Goal: Task Accomplishment & Management: Manage account settings

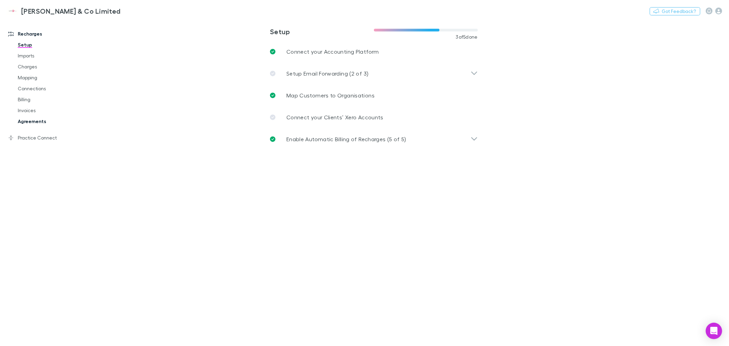
click at [33, 122] on link "Agreements" at bounding box center [52, 121] width 83 height 11
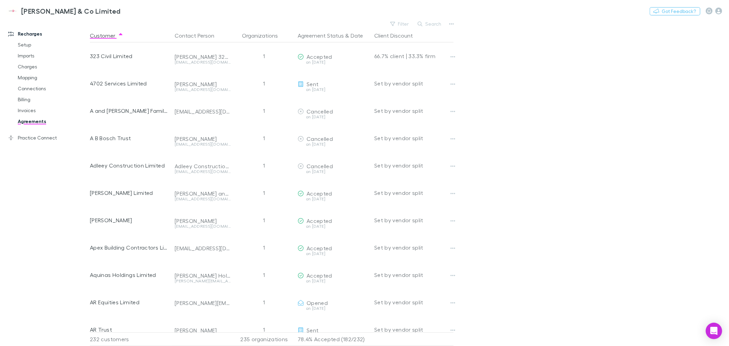
click at [435, 25] on button "Search" at bounding box center [429, 24] width 31 height 8
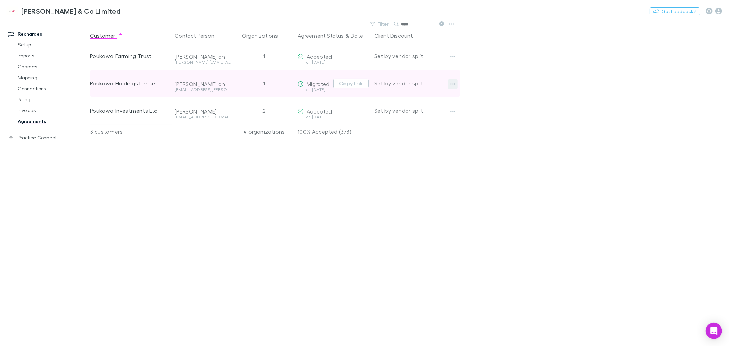
type input "****"
click at [454, 83] on icon "button" at bounding box center [452, 83] width 5 height 5
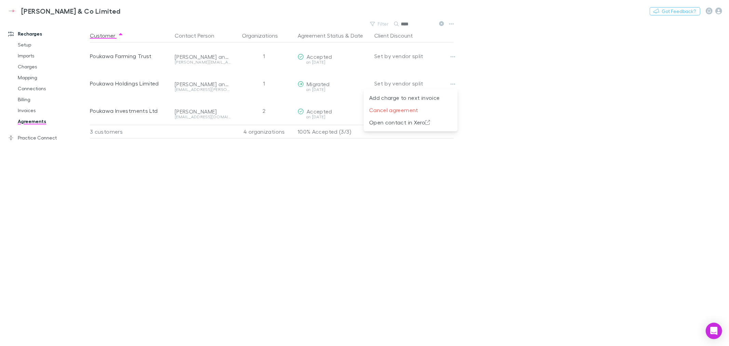
click at [263, 219] on div at bounding box center [364, 173] width 729 height 346
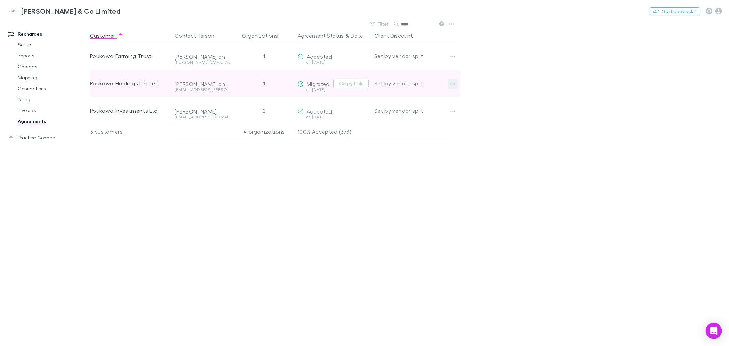
click at [453, 84] on icon "button" at bounding box center [452, 83] width 5 height 5
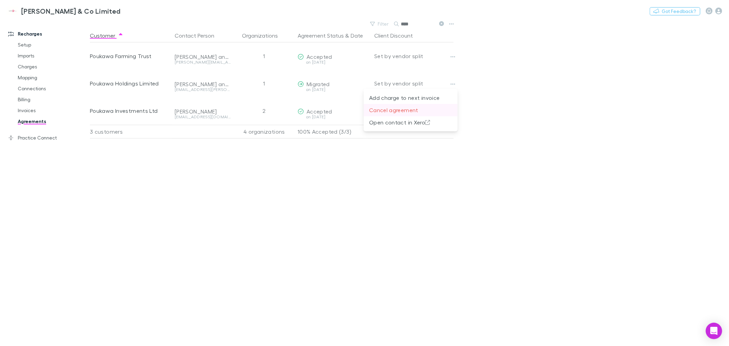
click at [418, 109] on p "Cancel agreement" at bounding box center [410, 110] width 83 height 8
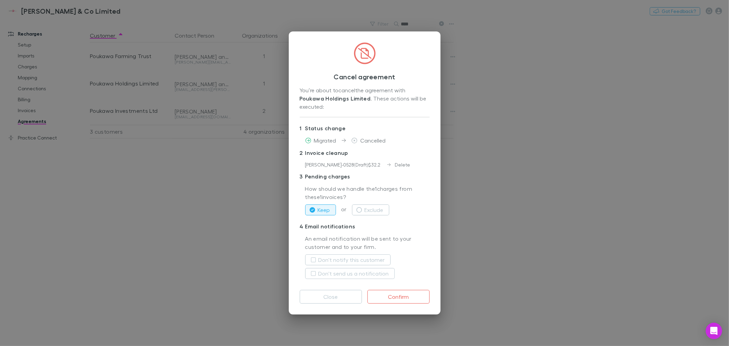
click at [414, 174] on p "3 Pending charges" at bounding box center [365, 176] width 130 height 11
click at [379, 174] on p "3 Pending charges" at bounding box center [365, 176] width 130 height 11
click at [322, 211] on button "Keep" at bounding box center [320, 209] width 31 height 11
click at [411, 210] on div "Keep or Exclude" at bounding box center [367, 210] width 124 height 16
click at [420, 232] on div "An email notification will be sent to your customer and to your firm. Don't not…" at bounding box center [365, 258] width 130 height 53
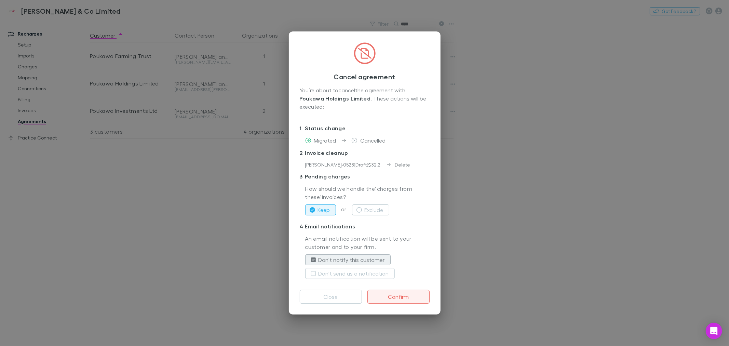
click at [400, 299] on button "Confirm" at bounding box center [398, 297] width 62 height 14
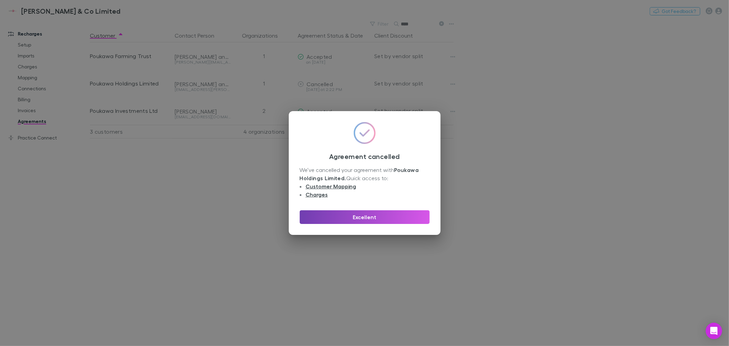
click at [377, 216] on button "Excellent" at bounding box center [365, 217] width 130 height 14
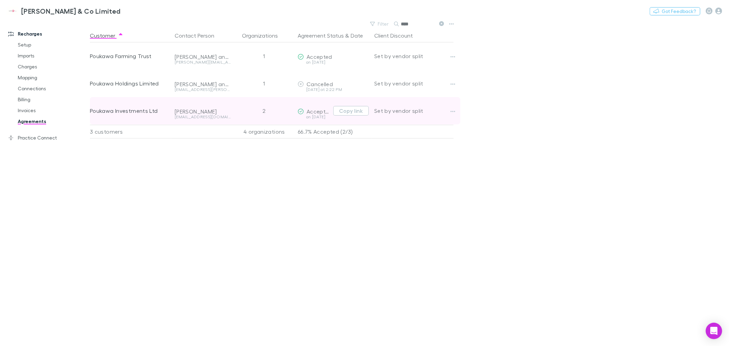
click at [319, 113] on span "Accepted" at bounding box center [320, 111] width 26 height 6
click at [349, 113] on button "Copy link" at bounding box center [351, 111] width 36 height 10
click at [147, 111] on div "Poukawa Investments Ltd" at bounding box center [129, 110] width 79 height 27
click at [390, 111] on div "Set by vendor split" at bounding box center [413, 110] width 79 height 27
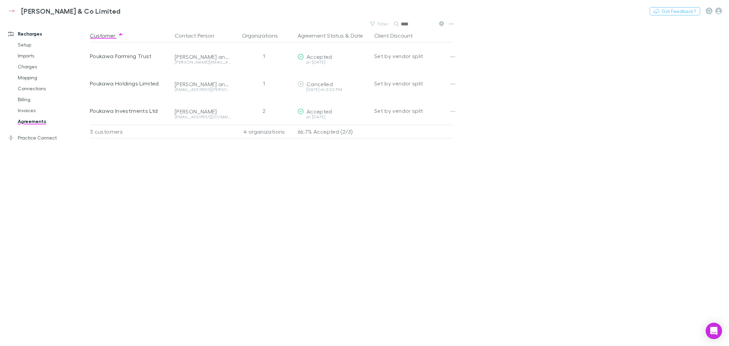
click at [230, 180] on div "Customer Contact Person Organizations Agreement Status & Date Client Discount P…" at bounding box center [278, 187] width 376 height 317
click at [335, 228] on div "Customer Contact Person Organizations Agreement Status & Date Client Discount P…" at bounding box center [278, 187] width 376 height 317
click at [34, 65] on link "Charges" at bounding box center [52, 66] width 83 height 11
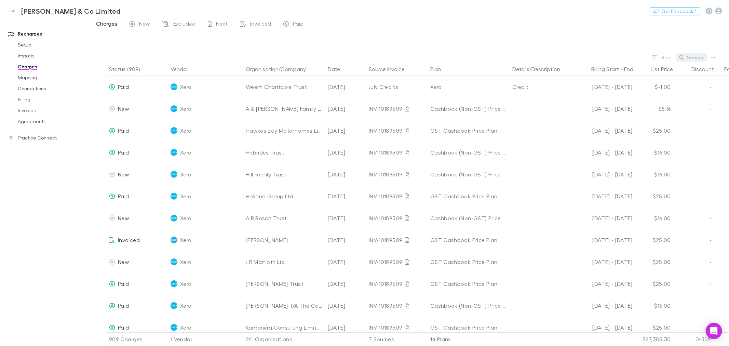
click at [689, 58] on button "Search" at bounding box center [691, 57] width 31 height 8
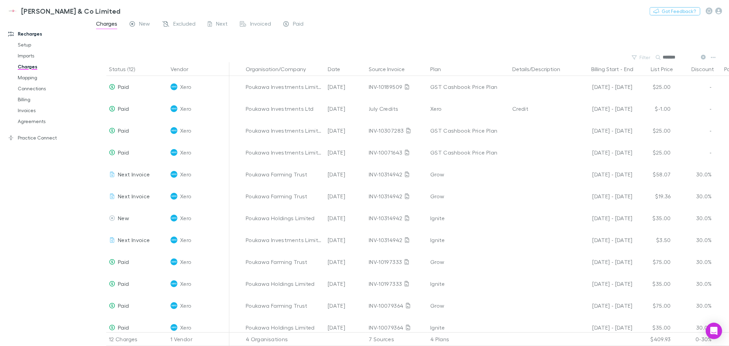
type input "*******"
click at [266, 23] on span "Invoiced" at bounding box center [260, 24] width 21 height 9
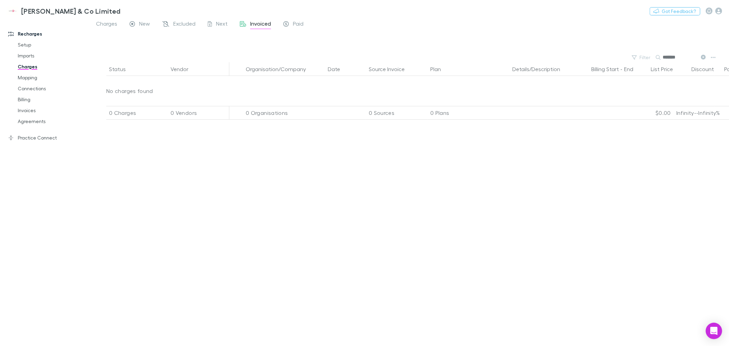
drag, startPoint x: 430, startPoint y: 207, endPoint x: 164, endPoint y: 105, distance: 284.4
click at [430, 206] on div "Status Vendor Organisation/Company Date Source Invoice Plan Details/Description…" at bounding box center [409, 204] width 639 height 284
click at [29, 56] on link "Imports" at bounding box center [52, 55] width 83 height 11
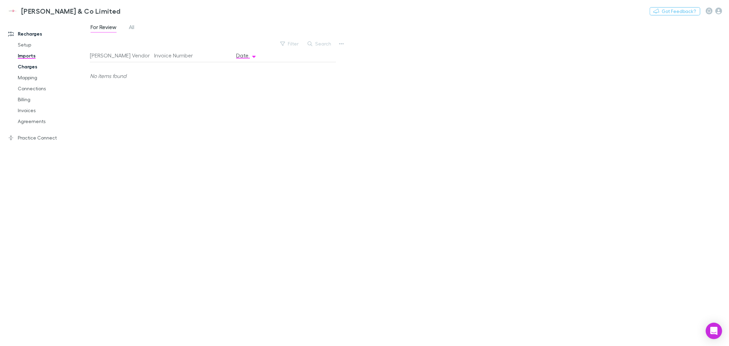
click at [19, 70] on link "Charges" at bounding box center [52, 66] width 83 height 11
